Goal: Task Accomplishment & Management: Use online tool/utility

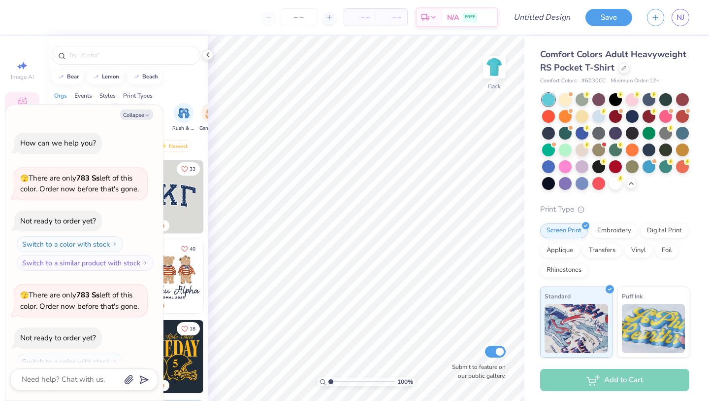
scroll to position [466, 0]
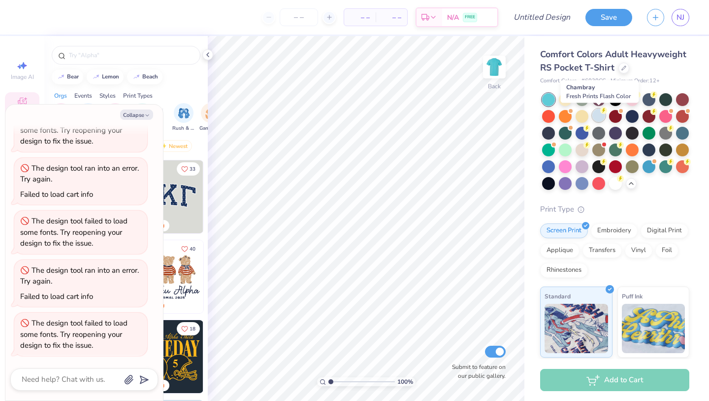
click at [602, 114] on div at bounding box center [599, 115] width 13 height 13
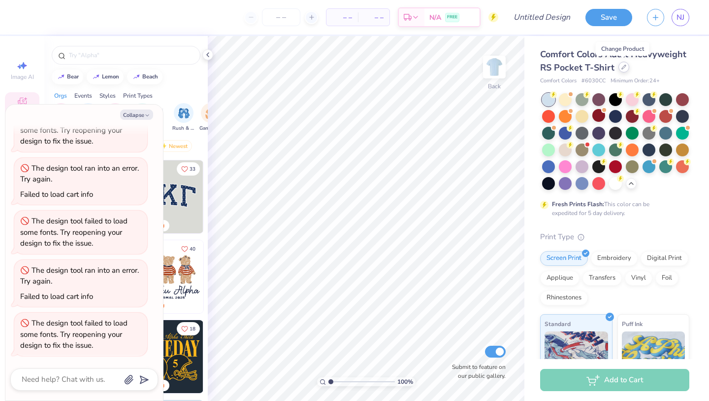
click at [622, 65] on icon at bounding box center [624, 67] width 5 height 5
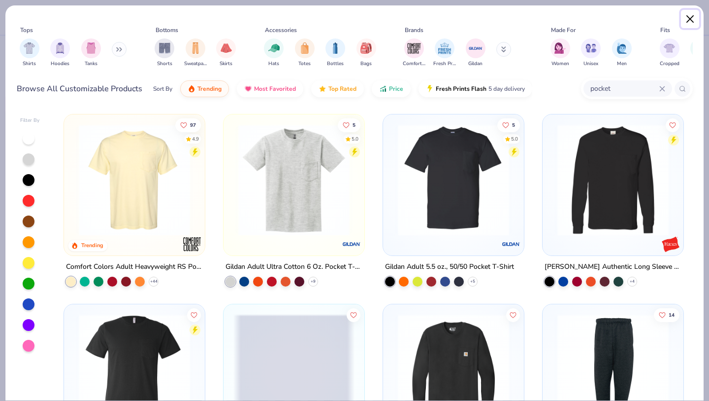
click at [689, 21] on button "Close" at bounding box center [690, 19] width 19 height 19
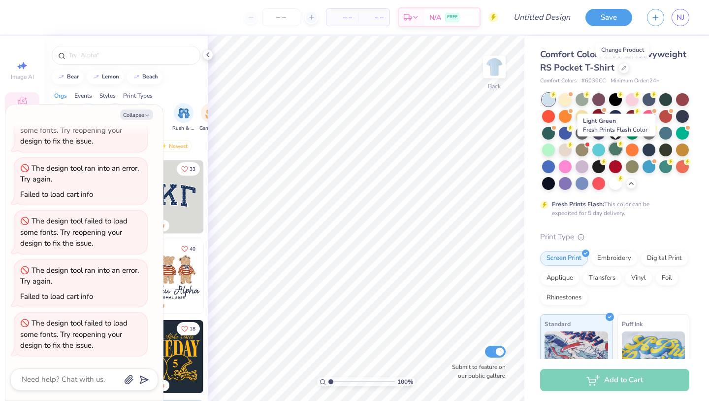
click at [617, 149] on div at bounding box center [615, 148] width 13 height 13
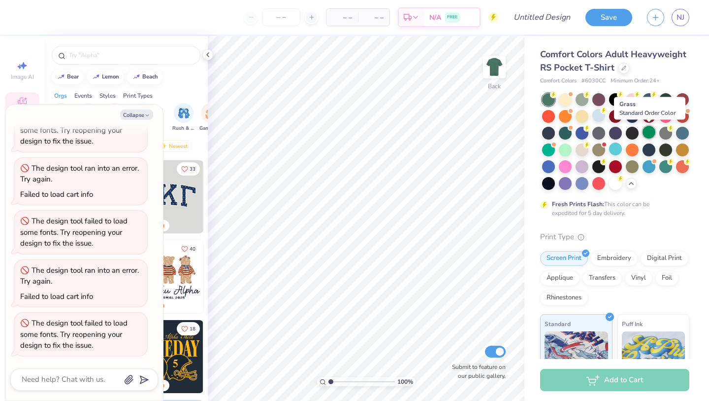
click at [646, 136] on div at bounding box center [649, 132] width 13 height 13
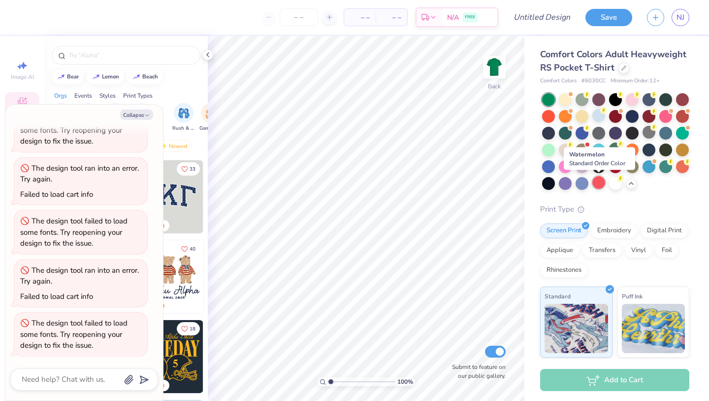
click at [597, 182] on div at bounding box center [599, 182] width 13 height 13
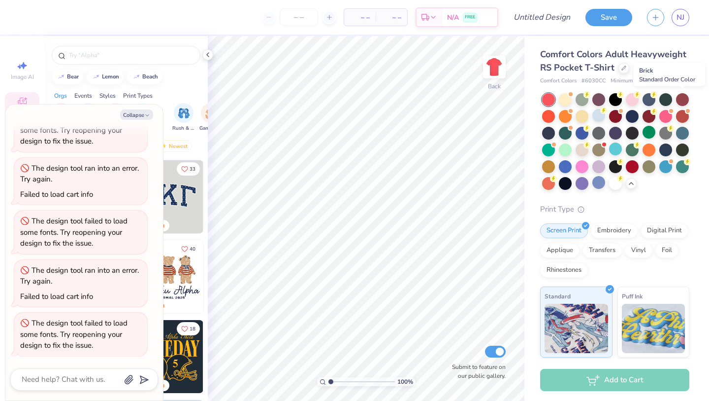
click at [686, 99] on div at bounding box center [682, 99] width 13 height 13
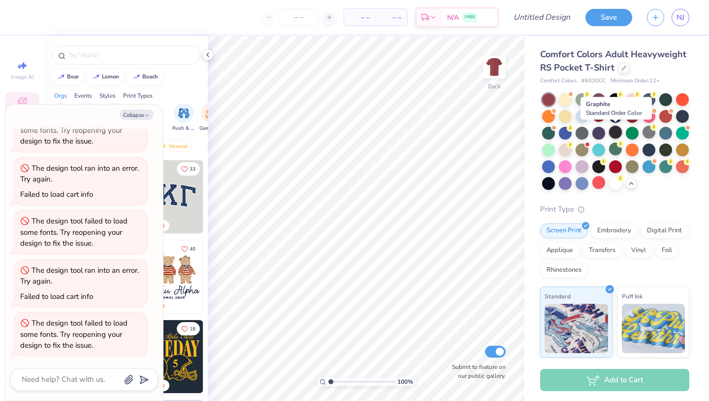
click at [615, 135] on div at bounding box center [615, 132] width 13 height 13
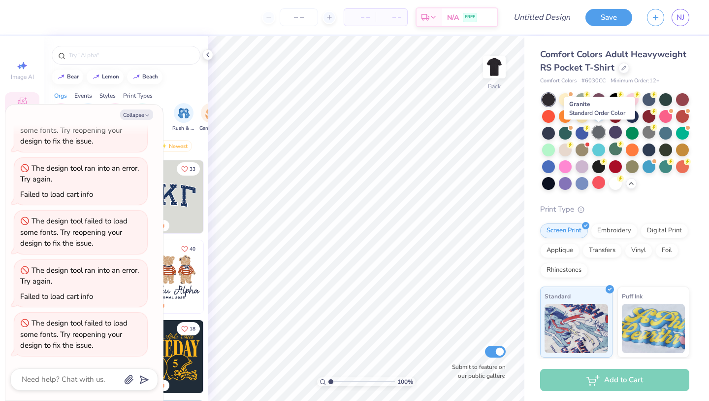
click at [601, 132] on div at bounding box center [599, 132] width 13 height 13
type textarea "x"
